Goal: Task Accomplishment & Management: Manage account settings

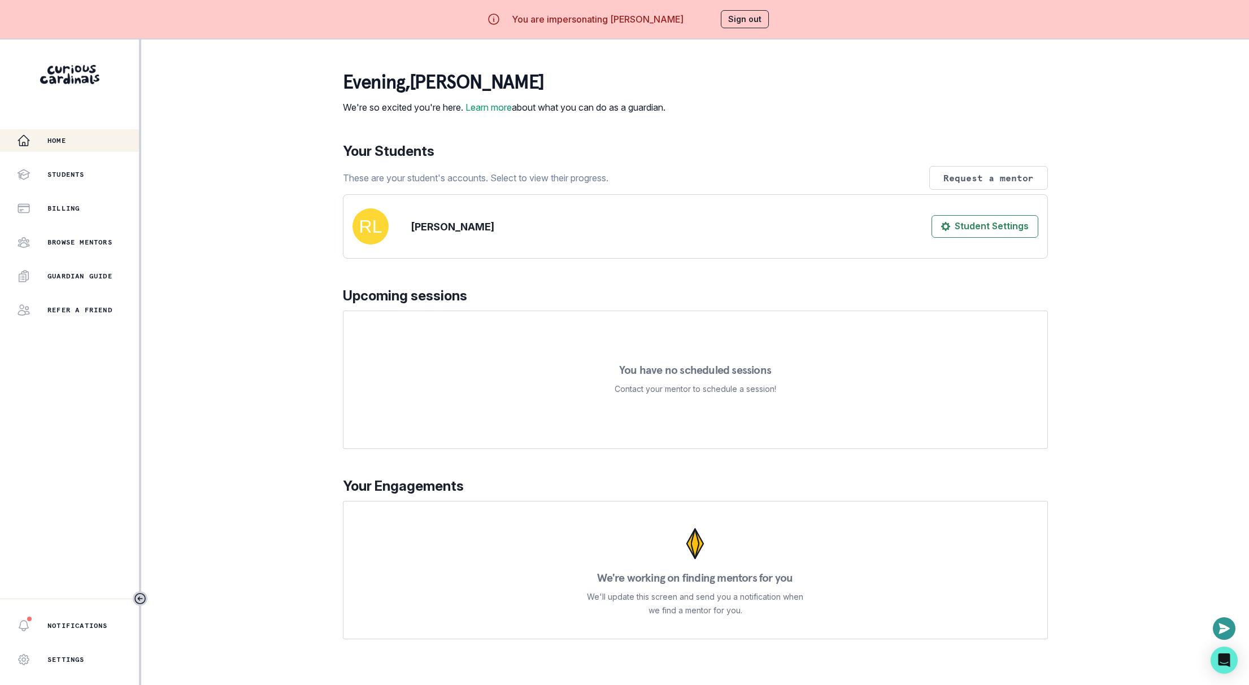
scroll to position [39, 0]
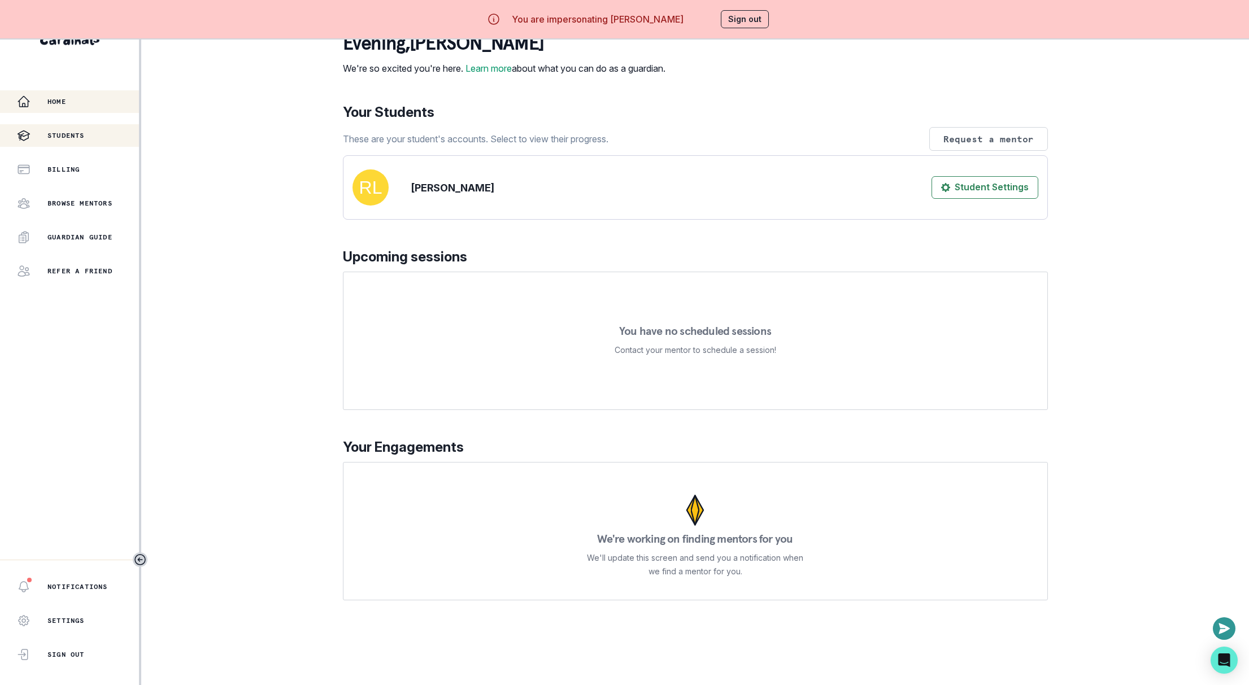
click at [88, 134] on div "Students" at bounding box center [78, 136] width 122 height 14
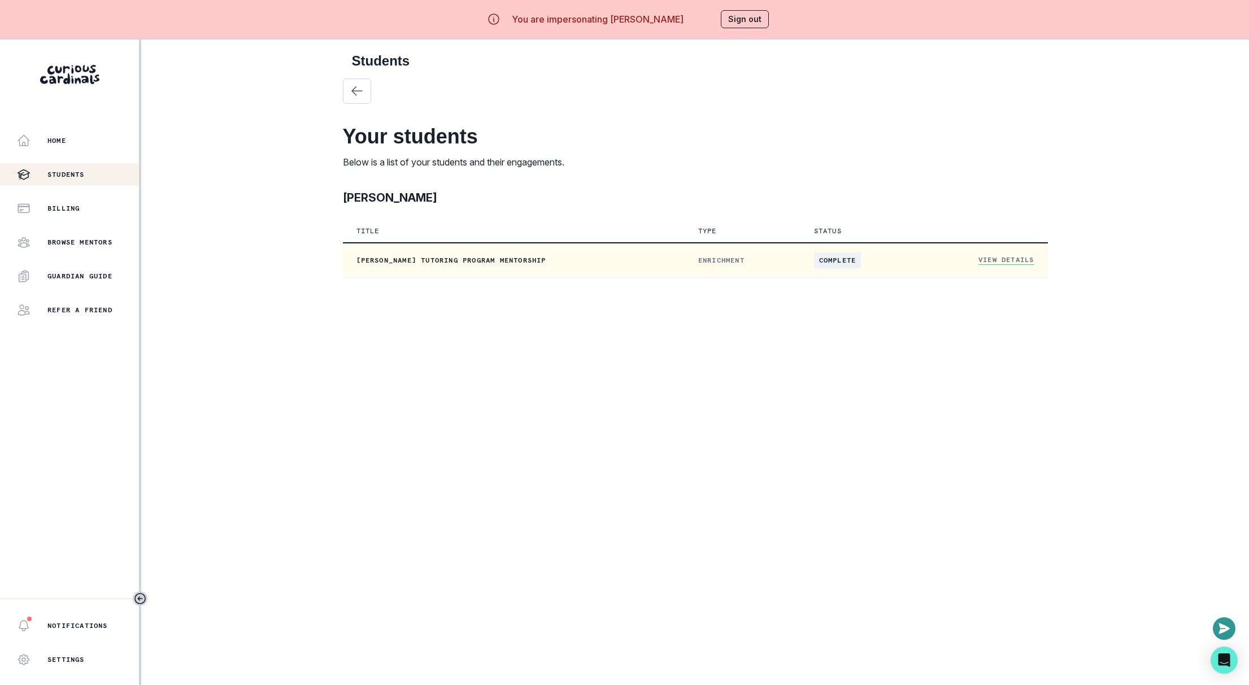
click at [985, 256] on link "View Details" at bounding box center [1006, 260] width 55 height 10
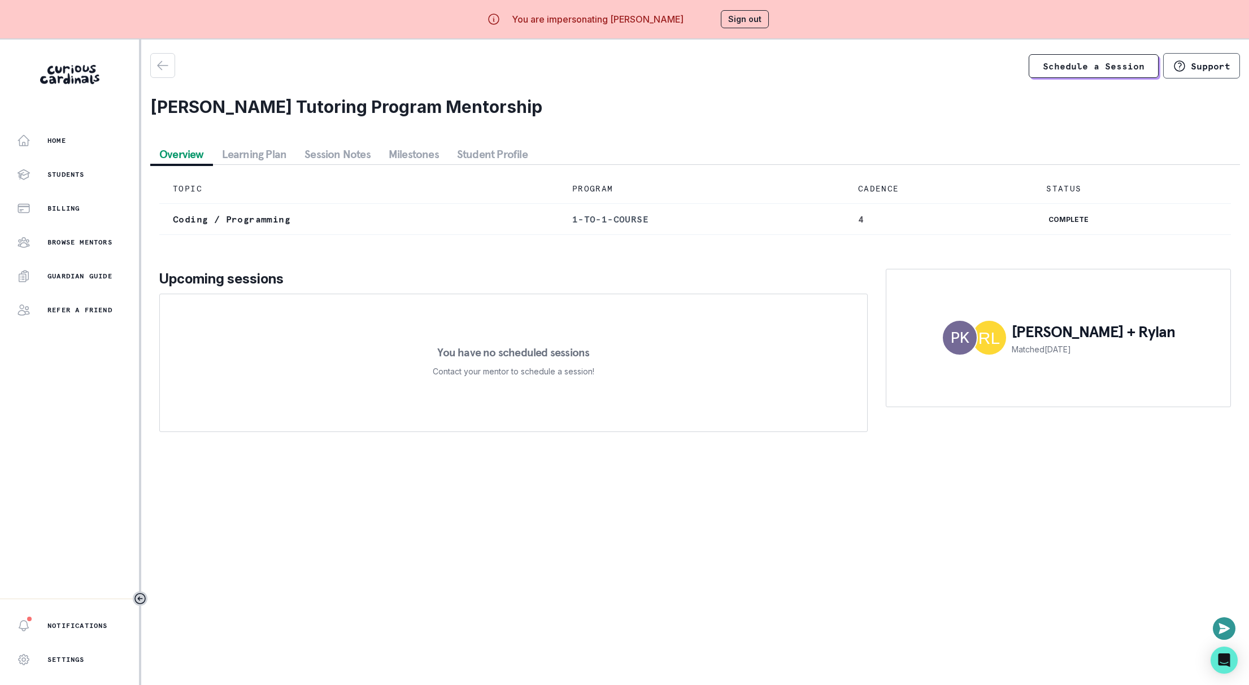
click at [322, 147] on button "Session Notes" at bounding box center [338, 154] width 84 height 20
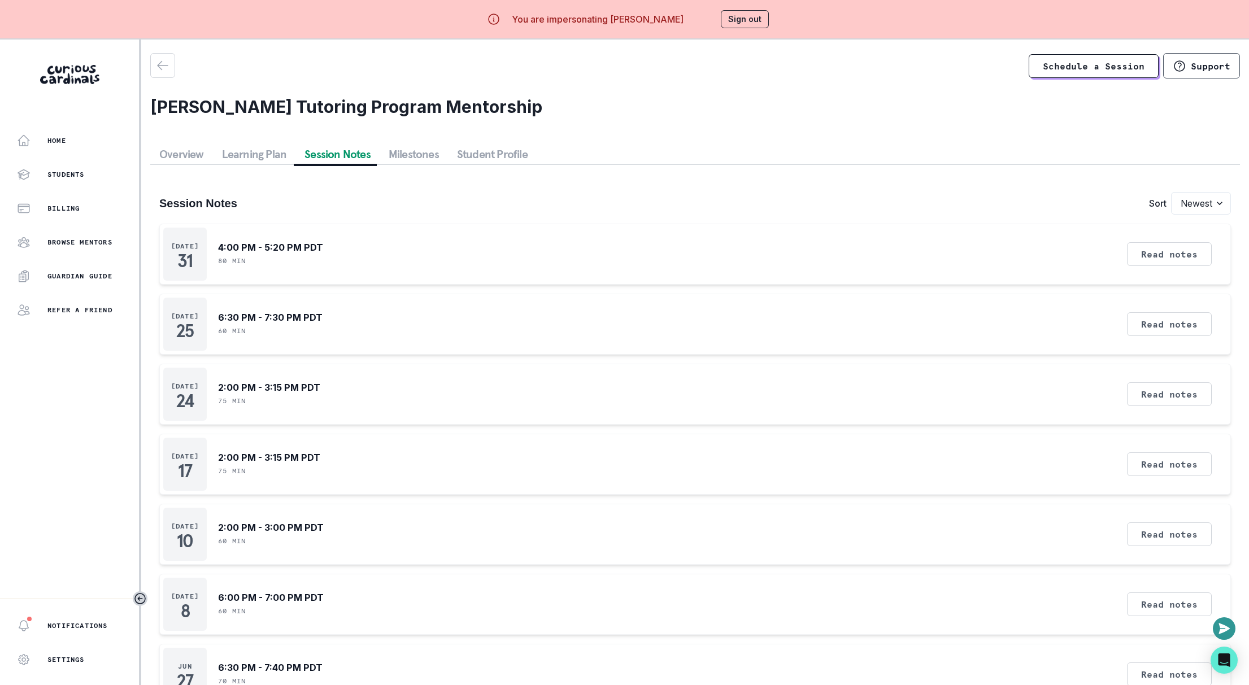
click at [47, 185] on div "Home Students Billing Browse Mentors Guardian Guide Refer a friend" at bounding box center [69, 225] width 139 height 192
click at [62, 205] on p "Billing" at bounding box center [63, 208] width 32 height 9
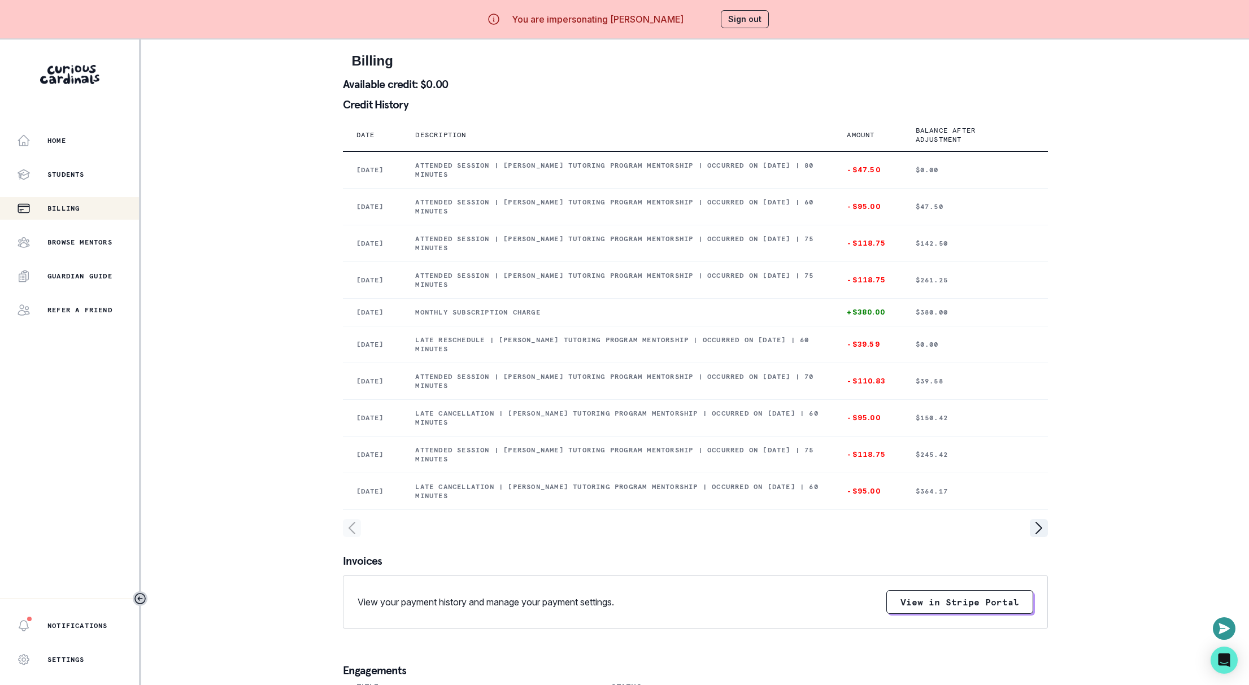
click at [729, 11] on button "Sign out" at bounding box center [745, 19] width 48 height 18
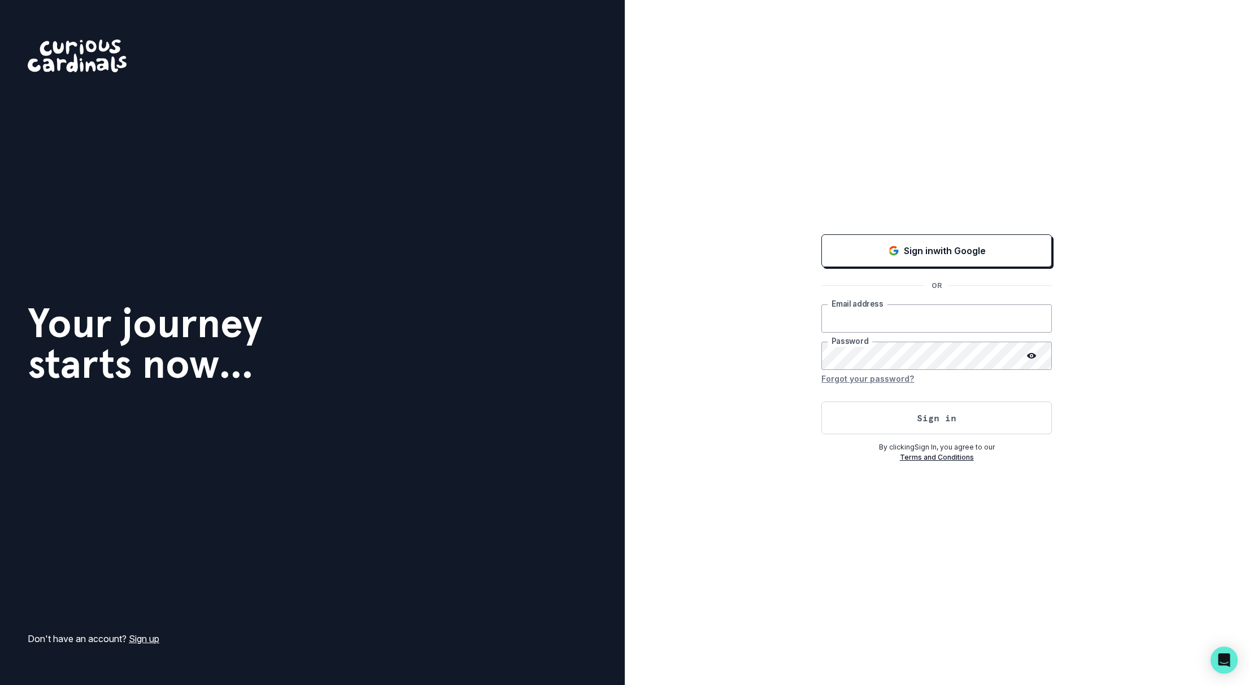
type input "[EMAIL_ADDRESS][DOMAIN_NAME]"
